Goal: Transaction & Acquisition: Purchase product/service

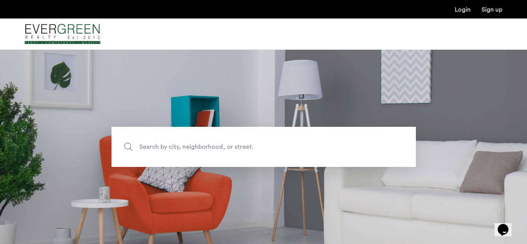
click at [206, 146] on span "Search by city, neighborhood, or street." at bounding box center [245, 147] width 213 height 10
click at [206, 146] on input "Search by city, neighborhood, or street." at bounding box center [264, 147] width 305 height 40
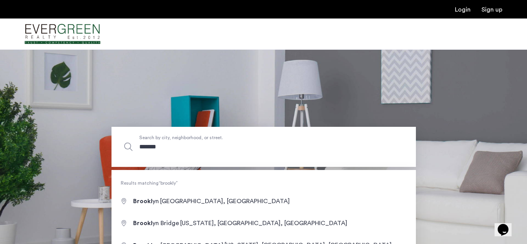
type input "********"
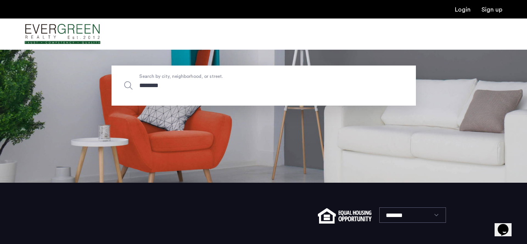
scroll to position [60, 0]
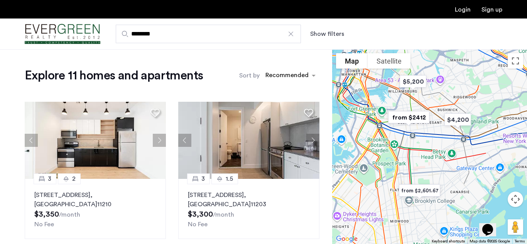
click at [331, 32] on button "Show filters" at bounding box center [327, 33] width 34 height 9
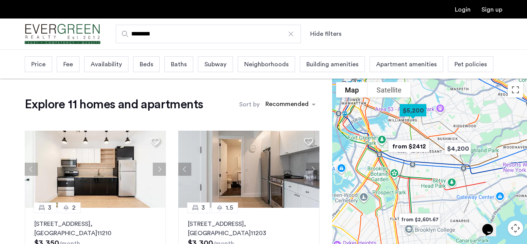
click at [47, 63] on div "Price" at bounding box center [38, 64] width 27 height 16
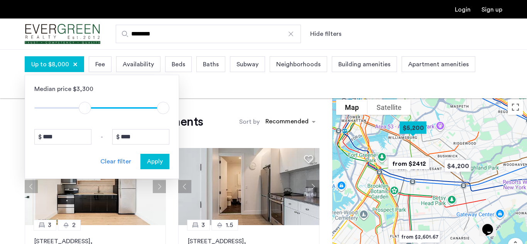
type input "****"
drag, startPoint x: 43, startPoint y: 109, endPoint x: 86, endPoint y: 112, distance: 43.3
click at [86, 112] on span "ngx-slider" at bounding box center [86, 108] width 12 height 12
type input "****"
drag, startPoint x: 159, startPoint y: 108, endPoint x: 103, endPoint y: 112, distance: 56.5
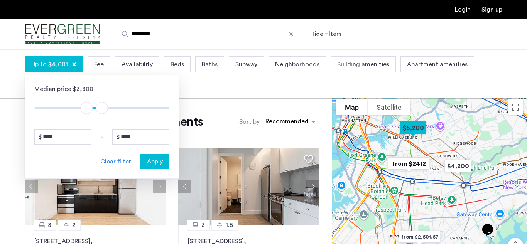
click at [103, 112] on span "ngx-slider-max" at bounding box center [102, 108] width 12 height 12
click at [154, 162] on span "Apply" at bounding box center [155, 161] width 16 height 9
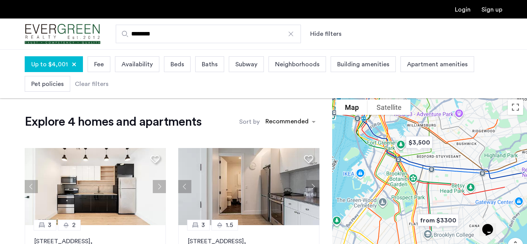
click at [183, 64] on div "Beds" at bounding box center [177, 64] width 27 height 16
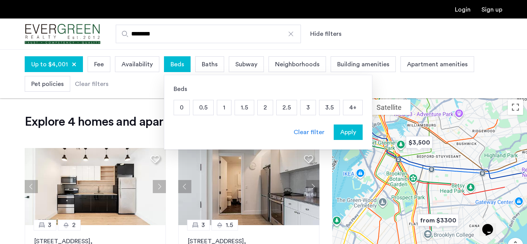
click at [311, 104] on p "3" at bounding box center [308, 107] width 15 height 15
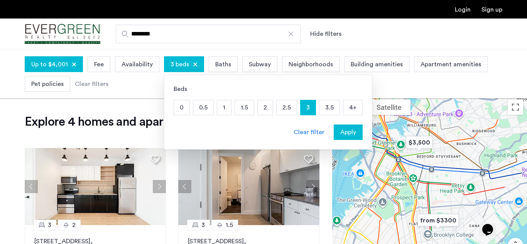
click at [324, 105] on p "3.5" at bounding box center [330, 107] width 20 height 15
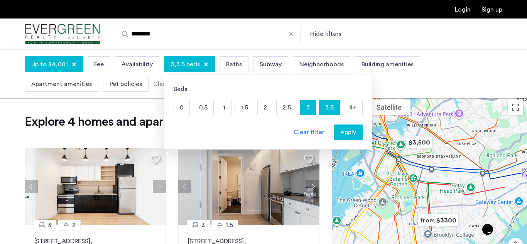
click at [323, 104] on p "3.5" at bounding box center [330, 107] width 20 height 15
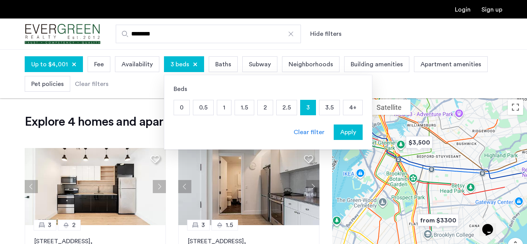
click at [344, 133] on span "Apply" at bounding box center [348, 132] width 16 height 9
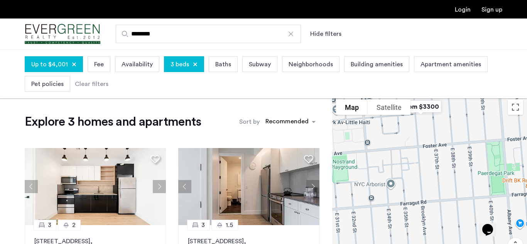
click at [212, 64] on div "Baths" at bounding box center [223, 64] width 29 height 16
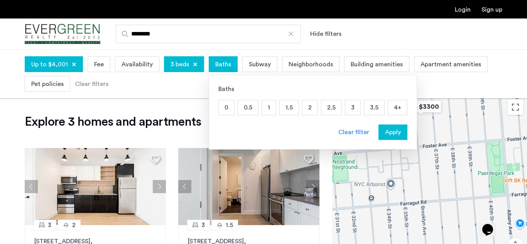
click at [309, 108] on p "2" at bounding box center [310, 107] width 15 height 15
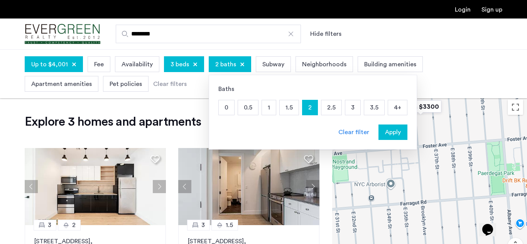
click at [349, 107] on p "3" at bounding box center [352, 107] width 15 height 15
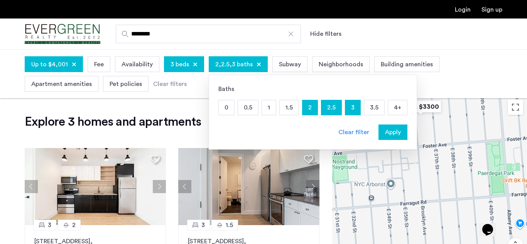
click at [391, 134] on span "Apply" at bounding box center [393, 132] width 16 height 9
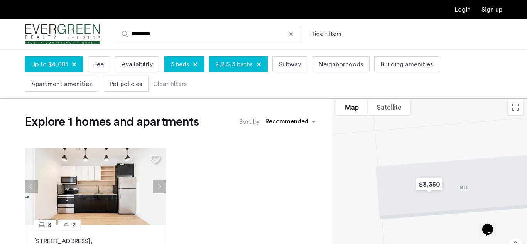
click at [397, 61] on span "Building amenities" at bounding box center [407, 64] width 52 height 9
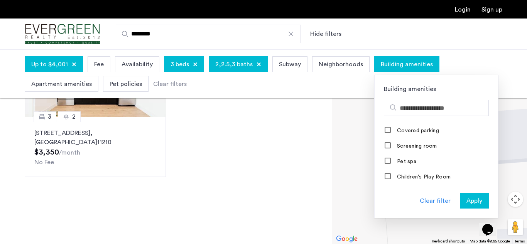
scroll to position [407, 0]
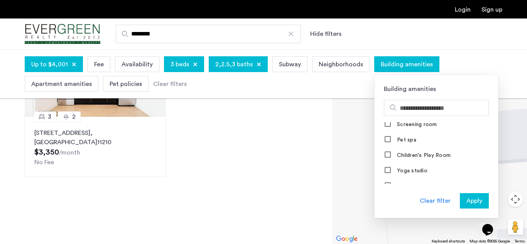
click at [243, 156] on app-root "Login Sign up ******** Hide filters Up to $4,001 Fee Availability 3 beds 2,2.5,…" at bounding box center [263, 144] width 527 height 505
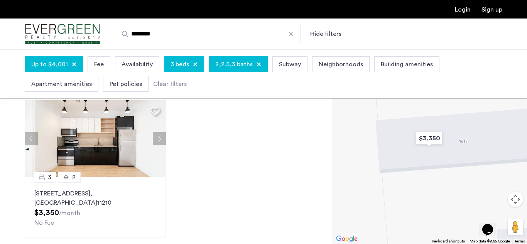
scroll to position [49, 0]
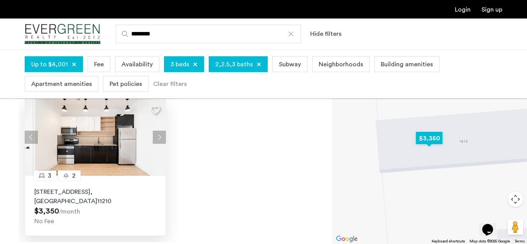
click at [139, 145] on img at bounding box center [95, 137] width 141 height 77
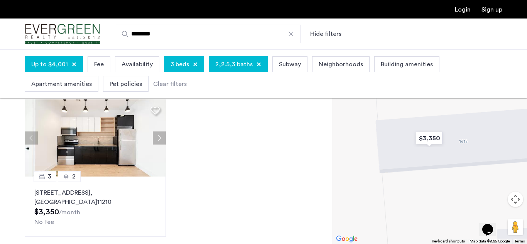
scroll to position [0, 0]
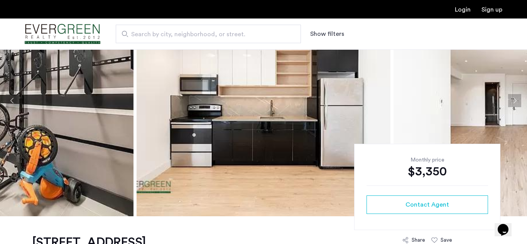
scroll to position [73, 0]
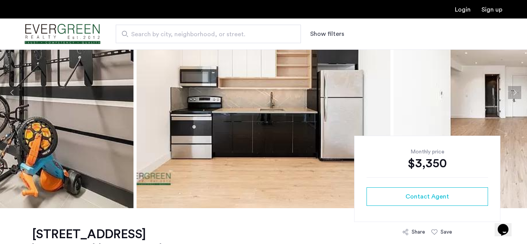
click at [265, 131] on img at bounding box center [264, 93] width 254 height 232
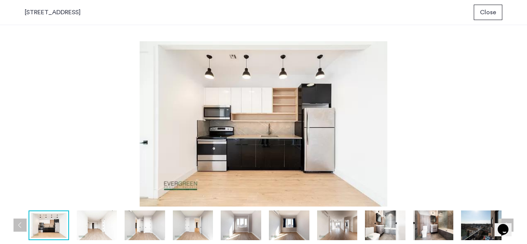
scroll to position [0, 0]
click at [507, 226] on button "Next apartment" at bounding box center [507, 225] width 13 height 13
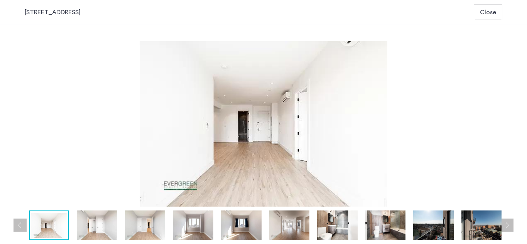
click at [507, 226] on button "Next apartment" at bounding box center [507, 225] width 13 height 13
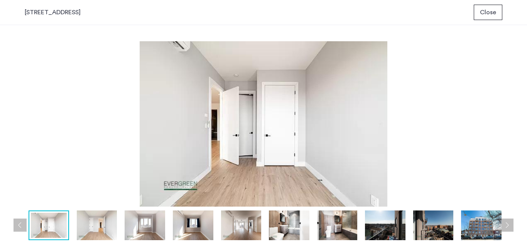
click at [507, 226] on button "Next apartment" at bounding box center [507, 225] width 13 height 13
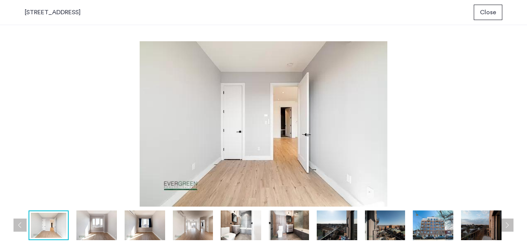
click at [507, 226] on button "Next apartment" at bounding box center [507, 225] width 13 height 13
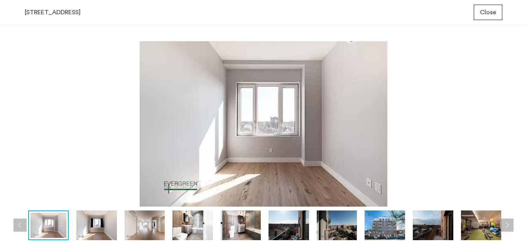
click at [507, 226] on button "Next apartment" at bounding box center [507, 225] width 13 height 13
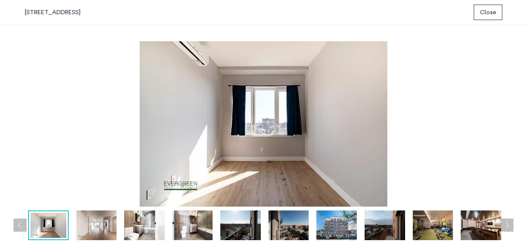
click at [507, 226] on button "Next apartment" at bounding box center [507, 225] width 13 height 13
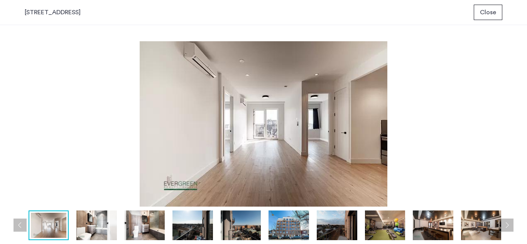
click at [507, 226] on button "Next apartment" at bounding box center [507, 225] width 13 height 13
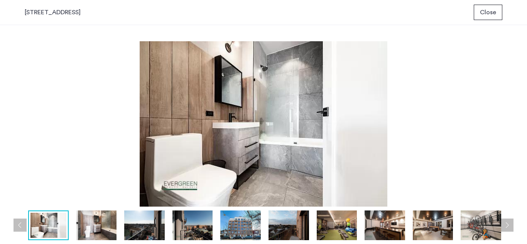
click at [507, 226] on button "Next apartment" at bounding box center [507, 225] width 13 height 13
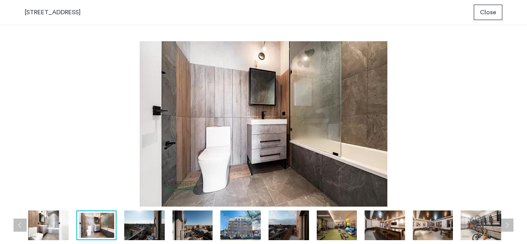
click at [507, 226] on button "Next apartment" at bounding box center [507, 225] width 13 height 13
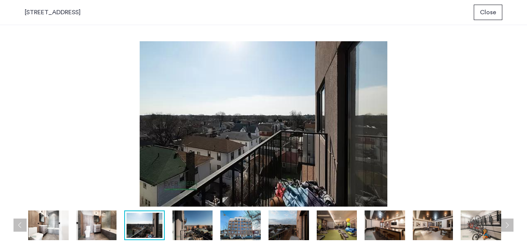
click at [507, 226] on button "Next apartment" at bounding box center [507, 225] width 13 height 13
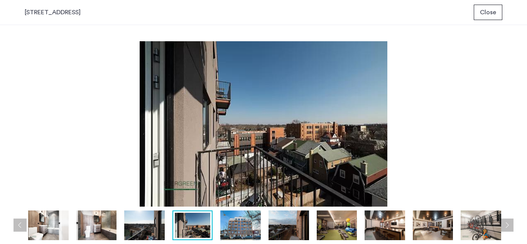
click at [507, 226] on button "Next apartment" at bounding box center [507, 225] width 13 height 13
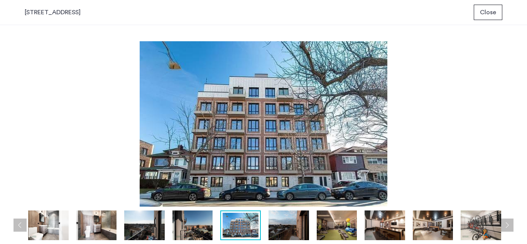
click at [507, 226] on button "Next apartment" at bounding box center [507, 225] width 13 height 13
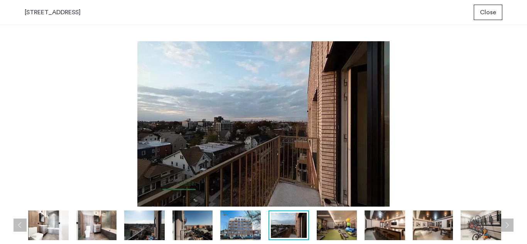
click at [507, 226] on button "Next apartment" at bounding box center [507, 225] width 13 height 13
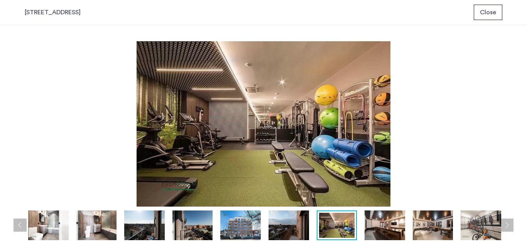
click at [507, 226] on button "Next apartment" at bounding box center [507, 225] width 13 height 13
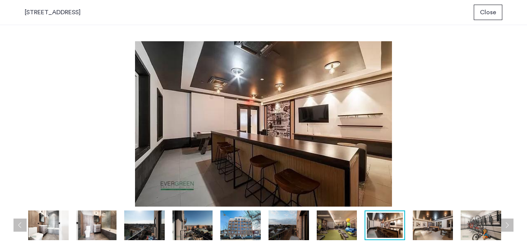
click at [507, 226] on button "Next apartment" at bounding box center [507, 225] width 13 height 13
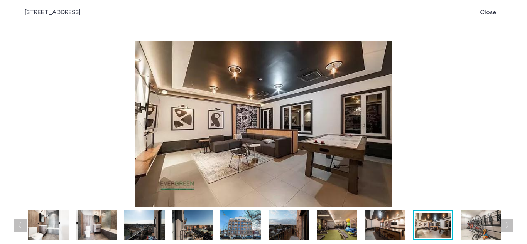
click at [507, 226] on button "Next apartment" at bounding box center [507, 225] width 13 height 13
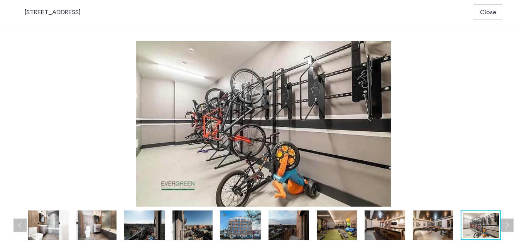
click at [507, 226] on button "Next apartment" at bounding box center [507, 225] width 13 height 13
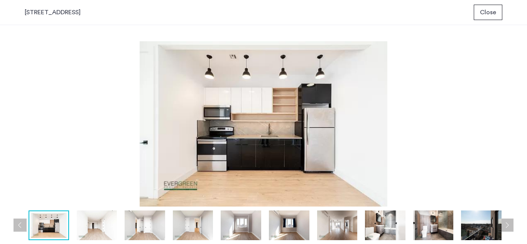
click at [507, 226] on button "Next apartment" at bounding box center [507, 225] width 13 height 13
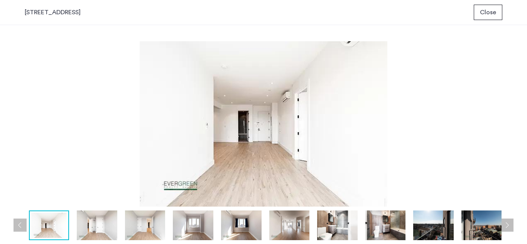
click at [487, 10] on span "Close" at bounding box center [488, 12] width 16 height 9
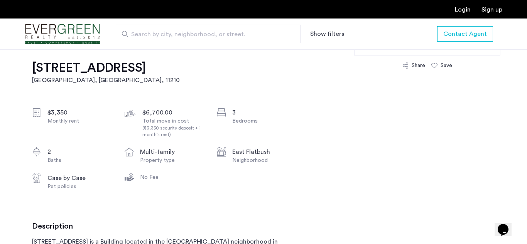
scroll to position [241, 0]
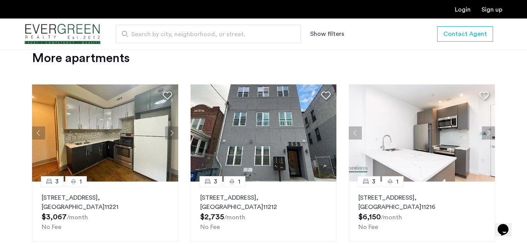
scroll to position [1007, 0]
click at [350, 97] on div "3 [GEOGRAPHIC_DATA][STREET_ADDRESS] $3,067 /month No Fee 3 [GEOGRAPHIC_DATA][ST…" at bounding box center [264, 163] width 476 height 170
